Goal: Task Accomplishment & Management: Use online tool/utility

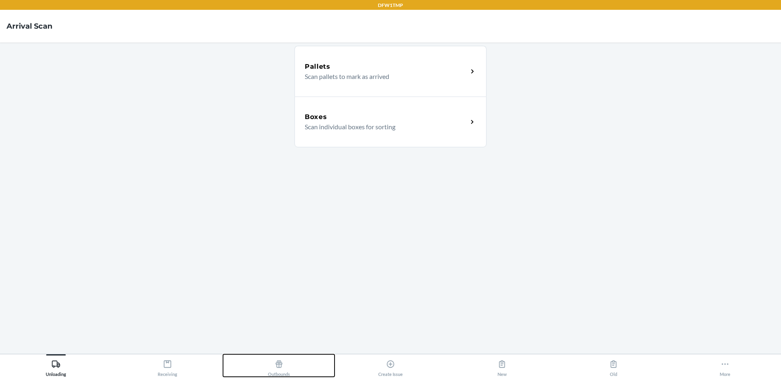
click at [276, 364] on icon at bounding box center [279, 363] width 7 height 7
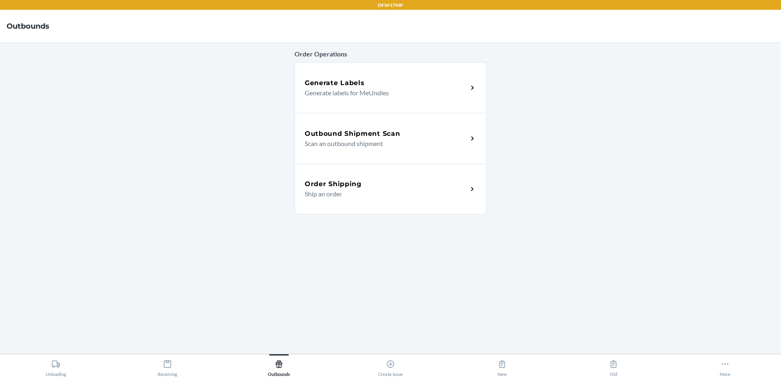
click at [397, 136] on h5 "Outbound Shipment Scan" at bounding box center [352, 134] width 95 height 10
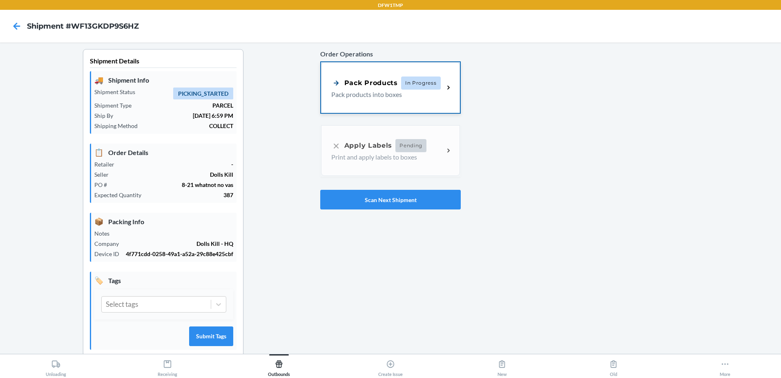
click at [372, 86] on div "Pack Products" at bounding box center [364, 83] width 67 height 10
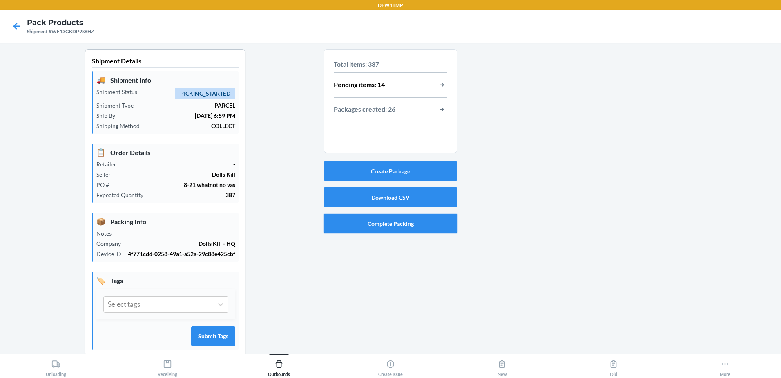
click at [383, 225] on button "Complete Packing" at bounding box center [391, 223] width 134 height 20
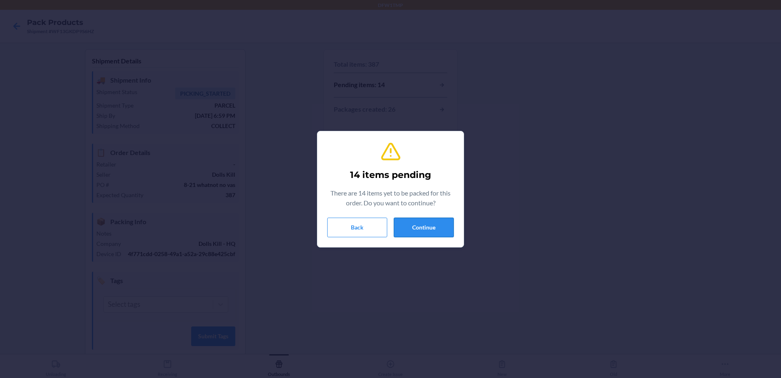
click at [435, 227] on button "Continue" at bounding box center [424, 227] width 60 height 20
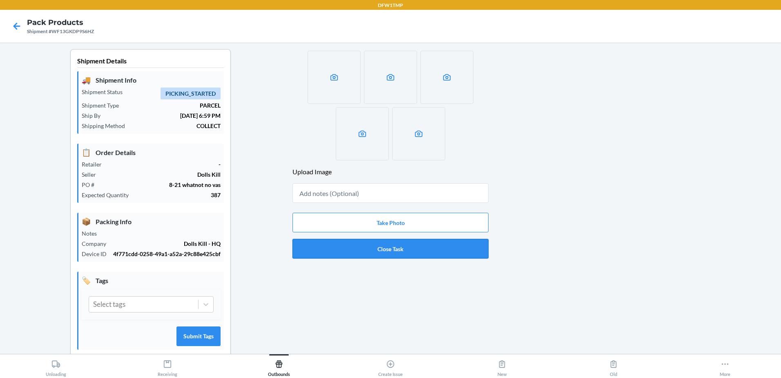
click at [402, 247] on button "Close Task" at bounding box center [391, 249] width 196 height 20
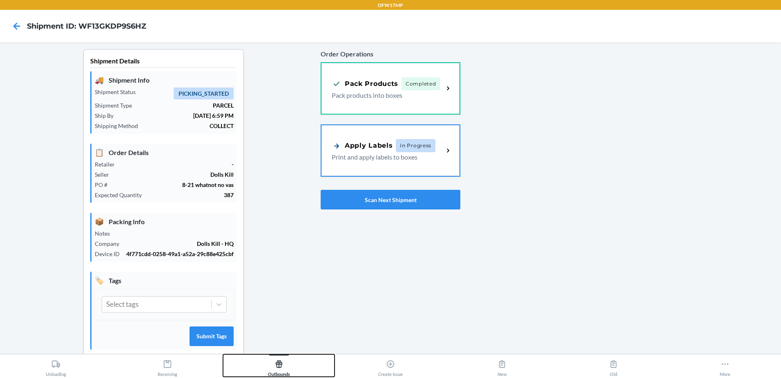
click at [281, 367] on icon at bounding box center [279, 363] width 7 height 7
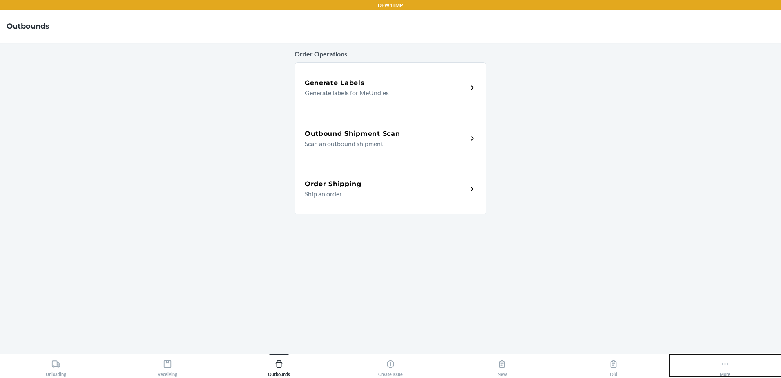
click at [723, 364] on icon at bounding box center [725, 363] width 9 height 9
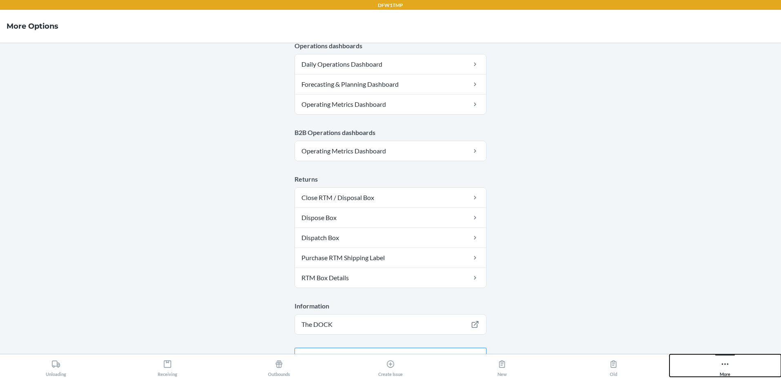
scroll to position [428, 0]
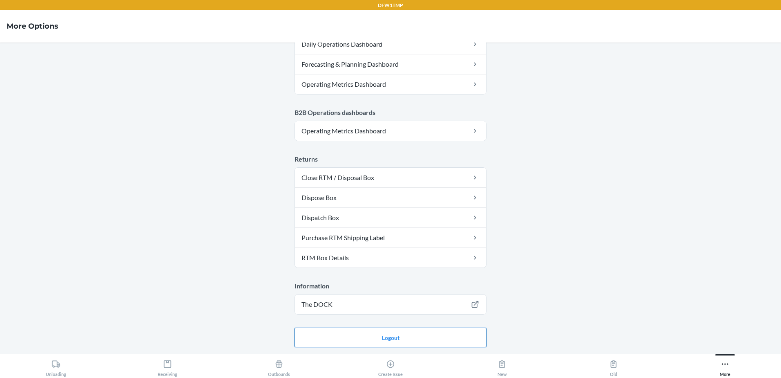
click at [387, 336] on button "Logout" at bounding box center [391, 337] width 192 height 20
